Goal: Information Seeking & Learning: Learn about a topic

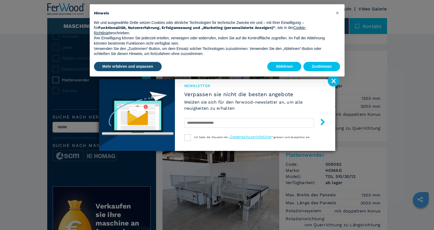
scroll to position [108, 0]
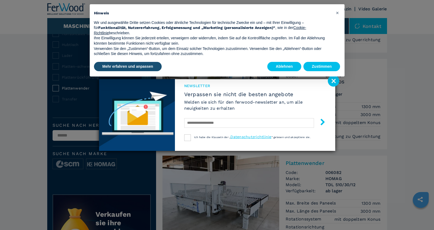
drag, startPoint x: 231, startPoint y: 149, endPoint x: 227, endPoint y: 151, distance: 4.8
click at [139, 172] on div "Newsletter Verpassen sie nicht die besten angebote [PERSON_NAME] sie sich für d…" at bounding box center [217, 115] width 434 height 230
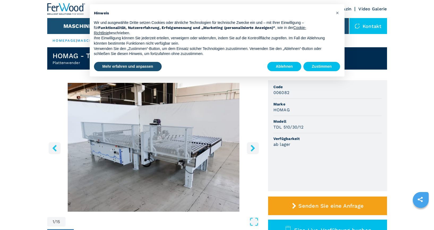
click at [253, 150] on icon "right-button" at bounding box center [252, 148] width 4 height 7
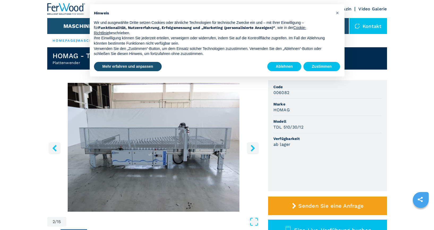
click at [253, 149] on icon "right-button" at bounding box center [252, 148] width 4 height 7
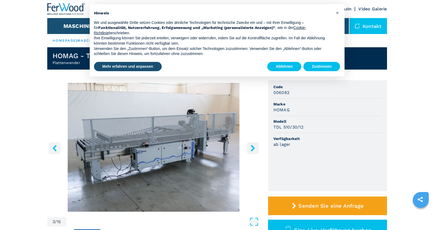
click at [253, 149] on icon "right-button" at bounding box center [252, 148] width 4 height 7
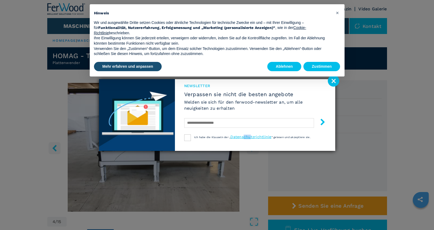
drag, startPoint x: 250, startPoint y: 146, endPoint x: 244, endPoint y: 142, distance: 7.5
click at [244, 142] on div "Newsletter Verpassen sie nicht die besten angebote [PERSON_NAME] sie sich für d…" at bounding box center [255, 115] width 160 height 72
click at [331, 80] on div "× Hinweis Wir und ausgewählte Dritte setzen Cookies oder ähnliche Technologien …" at bounding box center [216, 40] width 263 height 81
click at [338, 14] on span "×" at bounding box center [337, 13] width 3 height 6
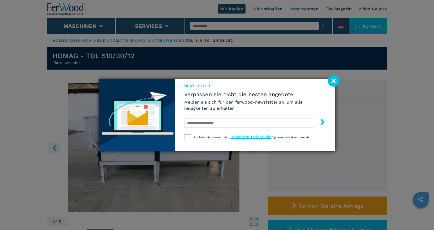
click at [333, 79] on image at bounding box center [333, 80] width 11 height 11
